Goal: Information Seeking & Learning: Learn about a topic

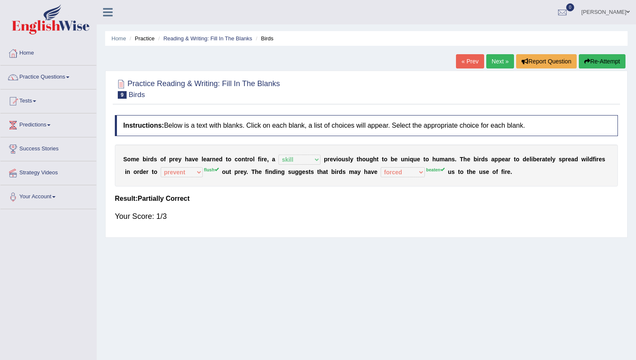
select select "skill"
select select "prevent"
select select "forced"
click at [492, 62] on link "Next »" at bounding box center [500, 61] width 28 height 14
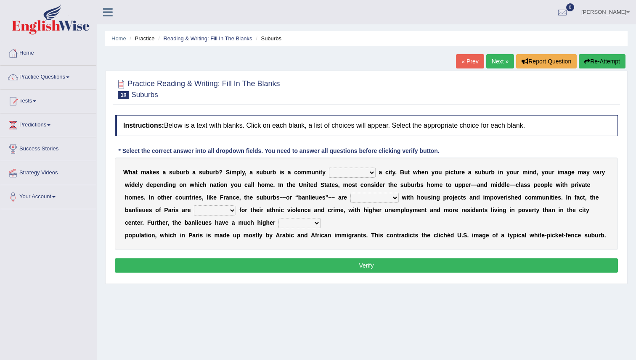
click at [346, 176] on select "lying locating situating surrounding" at bounding box center [352, 173] width 47 height 10
select select "situating"
click at [329, 168] on select "lying locating situating surrounding" at bounding box center [352, 173] width 47 height 10
click at [362, 195] on select "antonymous antibiotic synonymous synthetic" at bounding box center [374, 198] width 48 height 10
select select "synonymous"
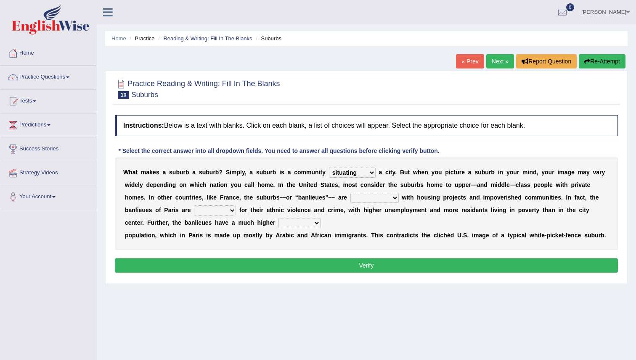
click at [350, 193] on select "antonymous antibiotic synonymous synthetic" at bounding box center [374, 198] width 48 height 10
click at [217, 212] on select "clamorous sensitive famous notorious" at bounding box center [215, 211] width 42 height 10
click at [194, 206] on select "clamorous sensitive famous notorious" at bounding box center [215, 211] width 42 height 10
click at [217, 212] on select "clamorous sensitive famous notorious" at bounding box center [215, 211] width 42 height 10
click at [194, 206] on select "clamorous sensitive famous notorious" at bounding box center [215, 211] width 42 height 10
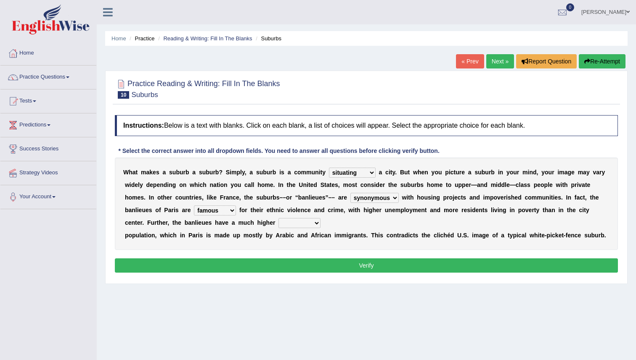
click at [208, 210] on select "clamorous sensitive famous notorious" at bounding box center [215, 211] width 42 height 10
select select "sensitive"
click at [194, 206] on select "clamorous sensitive famous notorious" at bounding box center [215, 211] width 42 height 10
click at [222, 211] on select "clamorous sensitive famous notorious" at bounding box center [215, 211] width 42 height 10
click at [281, 225] on select "local young immigrant senior" at bounding box center [299, 223] width 42 height 10
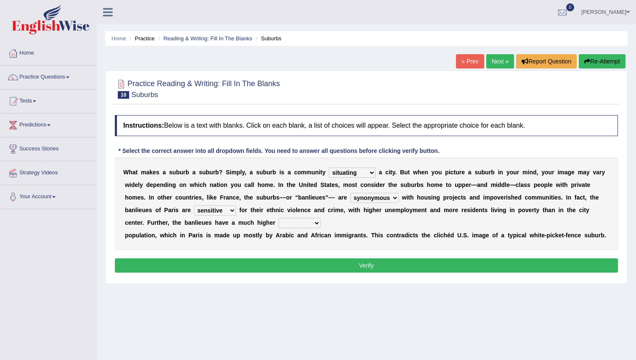
select select "immigrant"
click at [278, 218] on select "local young immigrant senior" at bounding box center [299, 223] width 42 height 10
click at [348, 269] on button "Verify" at bounding box center [366, 266] width 503 height 14
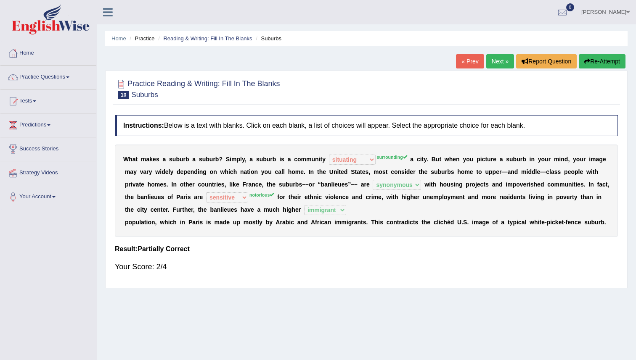
click at [495, 61] on link "Next »" at bounding box center [500, 61] width 28 height 14
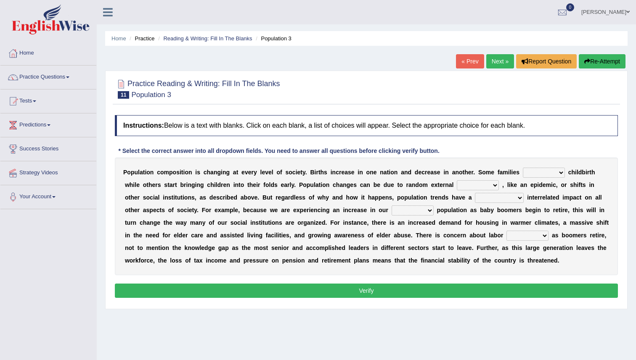
click at [535, 172] on select "demand default deliver delay" at bounding box center [544, 173] width 42 height 10
click at [544, 172] on select "demand default deliver delay" at bounding box center [544, 173] width 42 height 10
click at [523, 168] on select "demand default deliver delay" at bounding box center [544, 173] width 42 height 10
click at [560, 173] on select "demand default deliver delay" at bounding box center [544, 173] width 42 height 10
click at [537, 170] on select "demand default deliver delay" at bounding box center [544, 173] width 42 height 10
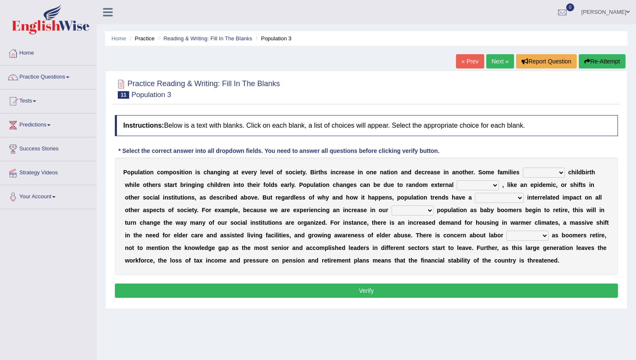
select select "demand"
click at [523, 168] on select "demand default deliver delay" at bounding box center [544, 173] width 42 height 10
click at [459, 184] on select "variations fortune formation forces" at bounding box center [478, 185] width 42 height 10
select select "variations"
click at [457, 180] on select "variations fortune formation forces" at bounding box center [478, 185] width 42 height 10
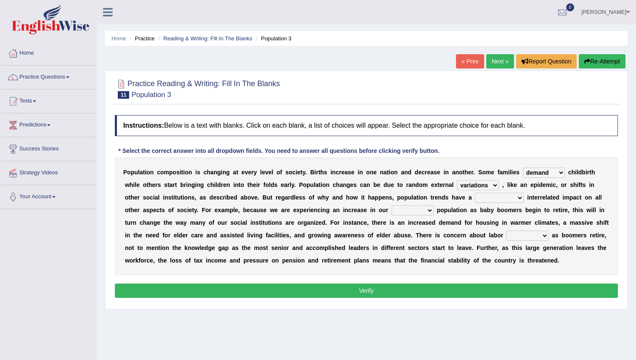
click at [480, 200] on select "tremendous tenuous tremulous spontaneous" at bounding box center [499, 198] width 49 height 10
click at [480, 199] on select "tremendous tenuous tremulous spontaneous" at bounding box center [499, 198] width 49 height 10
select select "tremendous"
click at [475, 193] on select "tremendous tenuous tremulous spontaneous" at bounding box center [499, 198] width 49 height 10
click at [412, 211] on select "tertiary senior junior primary" at bounding box center [412, 211] width 42 height 10
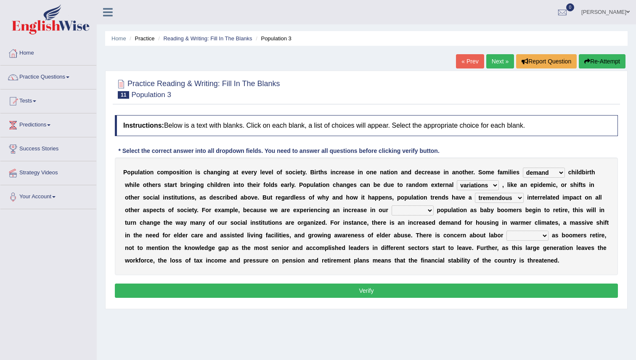
click at [391, 206] on select "tertiary senior junior primary" at bounding box center [412, 211] width 42 height 10
click at [412, 211] on select "tertiary senior junior primary" at bounding box center [412, 211] width 42 height 10
select select "tertiary"
click at [391, 206] on select "tertiary senior junior primary" at bounding box center [412, 211] width 42 height 10
click at [515, 236] on select "shortcuts shortfalls shortages shorthand" at bounding box center [527, 236] width 42 height 10
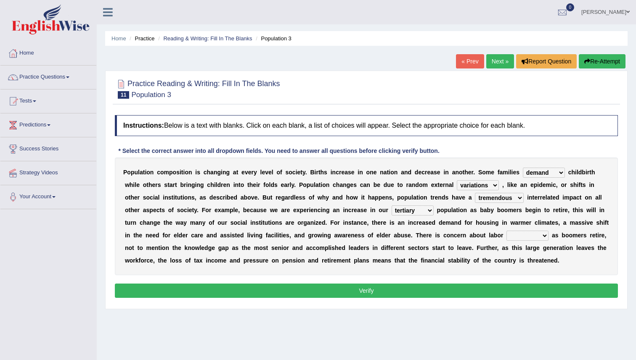
select select "shortages"
click at [506, 231] on select "shortcuts shortfalls shortages shorthand" at bounding box center [527, 236] width 42 height 10
click at [420, 299] on div "Instructions: Below is a text with blanks. Click on each blank, a list of choic…" at bounding box center [366, 208] width 507 height 194
click at [404, 285] on button "Verify" at bounding box center [366, 291] width 503 height 14
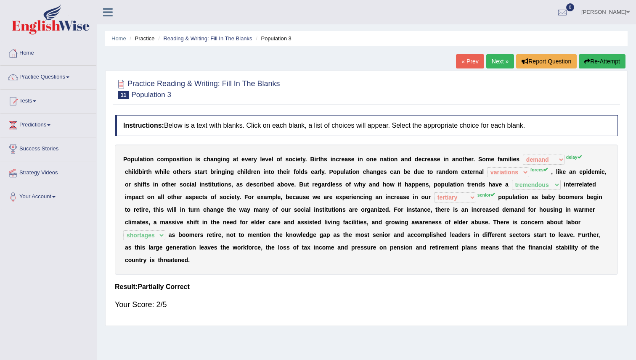
click at [490, 61] on link "Next »" at bounding box center [500, 61] width 28 height 14
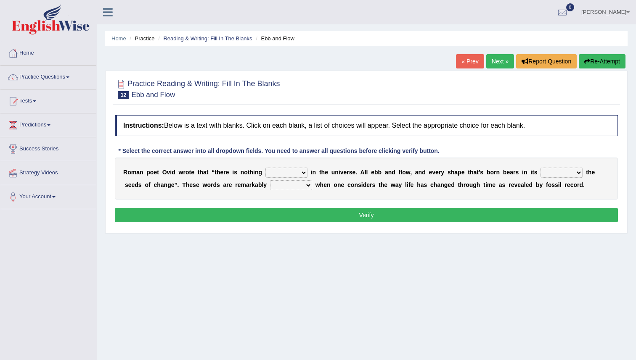
click at [281, 174] on select "orthodox volatile constant cheap" at bounding box center [286, 173] width 42 height 10
select select "constant"
click at [265, 168] on select "orthodox volatile constant cheap" at bounding box center [286, 173] width 42 height 10
click at [554, 174] on select "heart limb womb brain" at bounding box center [561, 173] width 42 height 10
select select "womb"
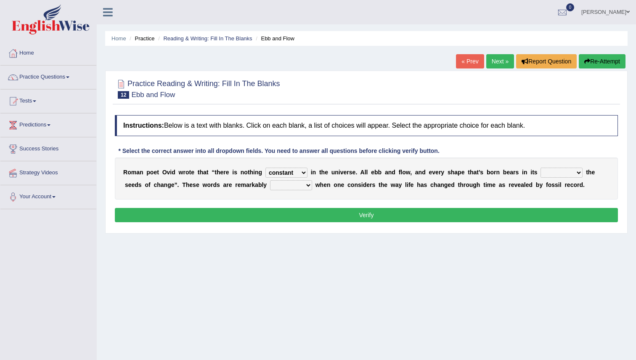
click at [540, 168] on select "heart limb womb brain" at bounding box center [561, 173] width 42 height 10
click at [294, 188] on select "prevalent detached relevant dominant" at bounding box center [291, 185] width 42 height 10
click at [270, 180] on select "prevalent detached relevant dominant" at bounding box center [291, 185] width 42 height 10
click at [288, 185] on select "prevalent detached relevant dominant" at bounding box center [291, 185] width 42 height 10
click at [296, 188] on select "prevalent detached relevant dominant" at bounding box center [291, 185] width 42 height 10
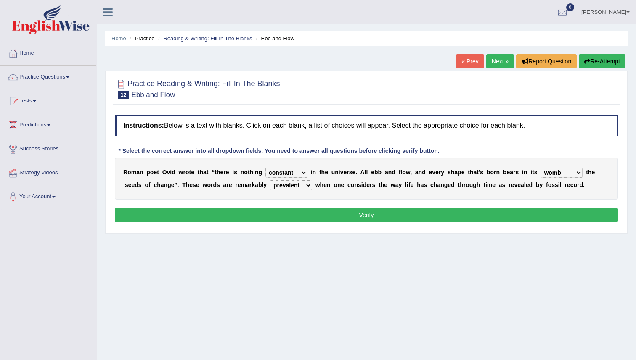
select select "detached"
click at [270, 180] on select "prevalent detached relevant dominant" at bounding box center [291, 185] width 42 height 10
click at [319, 218] on button "Verify" at bounding box center [366, 215] width 503 height 14
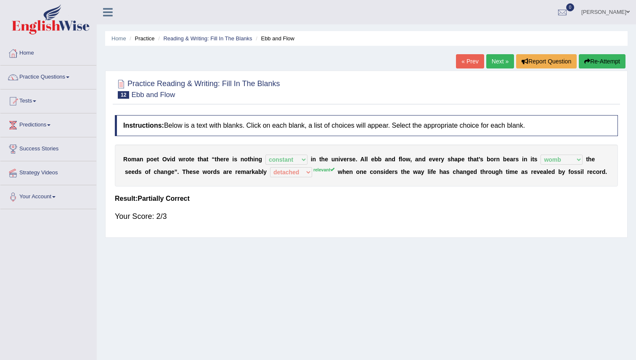
click at [492, 62] on link "Next »" at bounding box center [500, 61] width 28 height 14
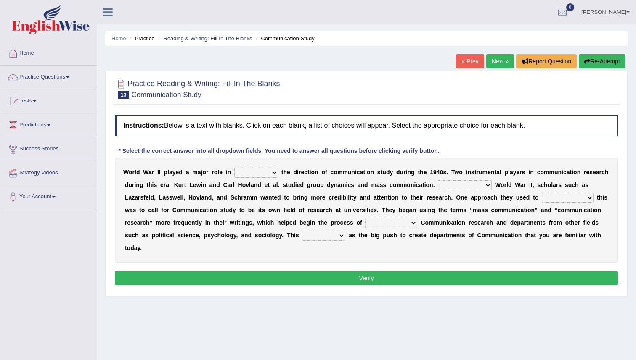
click at [251, 174] on select "shaping sharpening shunning shivering" at bounding box center [256, 173] width 44 height 10
click at [234, 168] on select "shaping sharpening shunning shivering" at bounding box center [256, 173] width 44 height 10
click at [251, 174] on select "shaping sharpening shunning shivering" at bounding box center [256, 173] width 44 height 10
select select "shaping"
click at [234, 168] on select "shaping sharpening shunning shivering" at bounding box center [256, 173] width 44 height 10
